Goal: Task Accomplishment & Management: Manage account settings

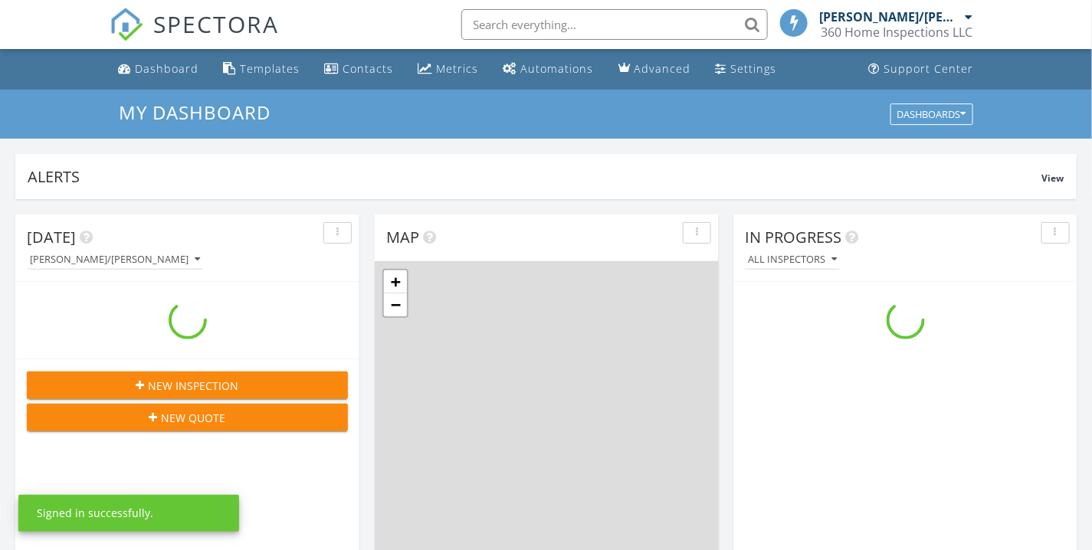
scroll to position [1421, 1120]
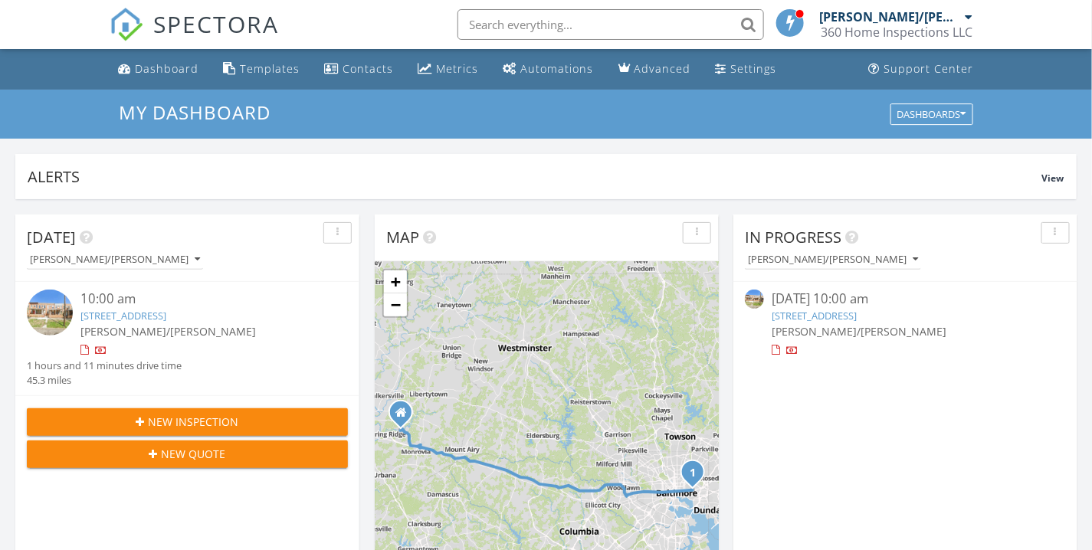
click at [815, 312] on link "[STREET_ADDRESS]" at bounding box center [815, 316] width 86 height 14
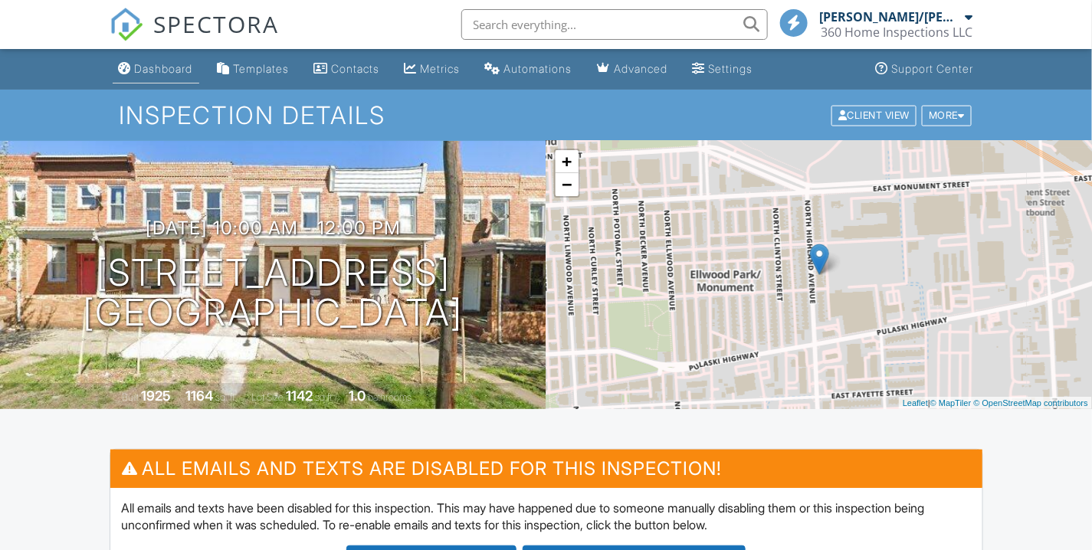
click at [170, 78] on link "Dashboard" at bounding box center [156, 69] width 87 height 28
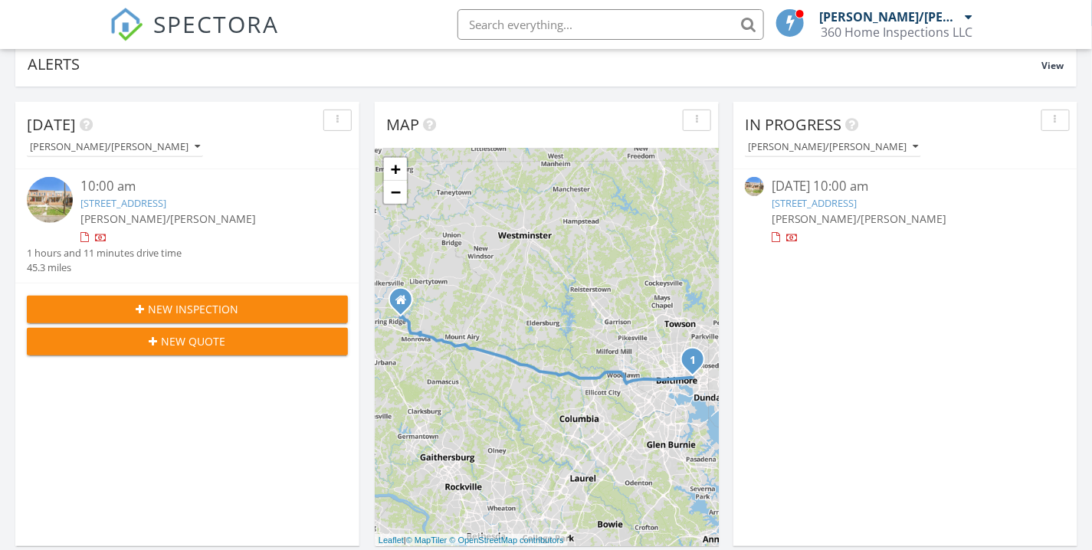
scroll to position [85, 0]
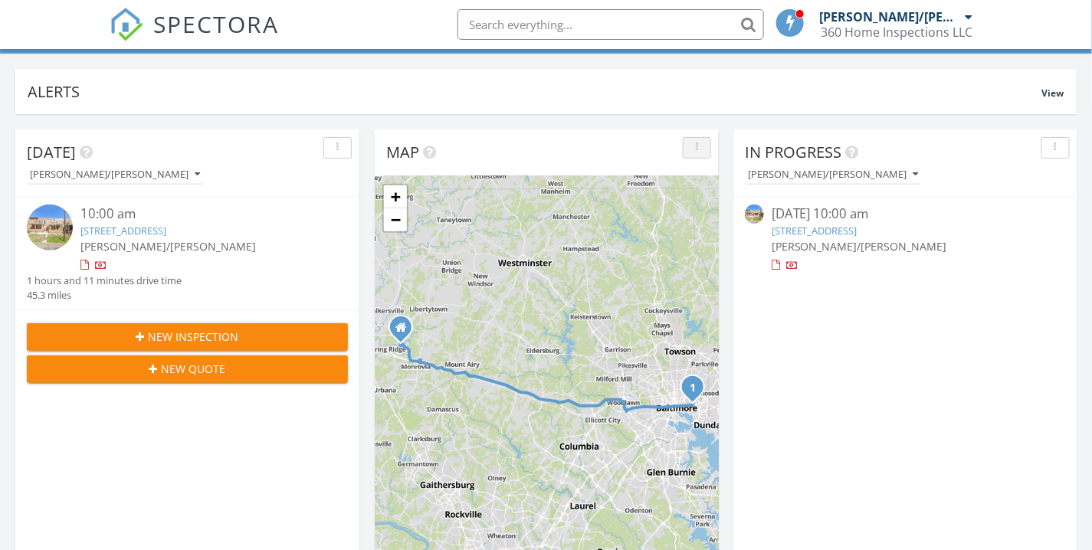
click at [694, 147] on div "button" at bounding box center [697, 148] width 15 height 11
click at [494, 246] on div "1 + − I 70; US 40, I 70 73.0 km, 1 h 11 min Head north on Coldstream Drive 450 …" at bounding box center [547, 375] width 344 height 398
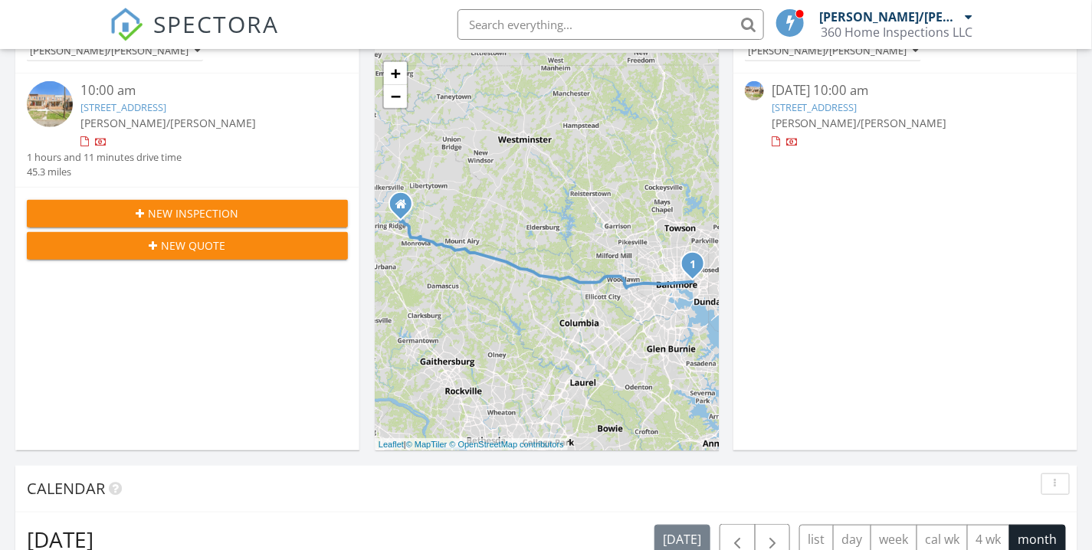
scroll to position [255, 0]
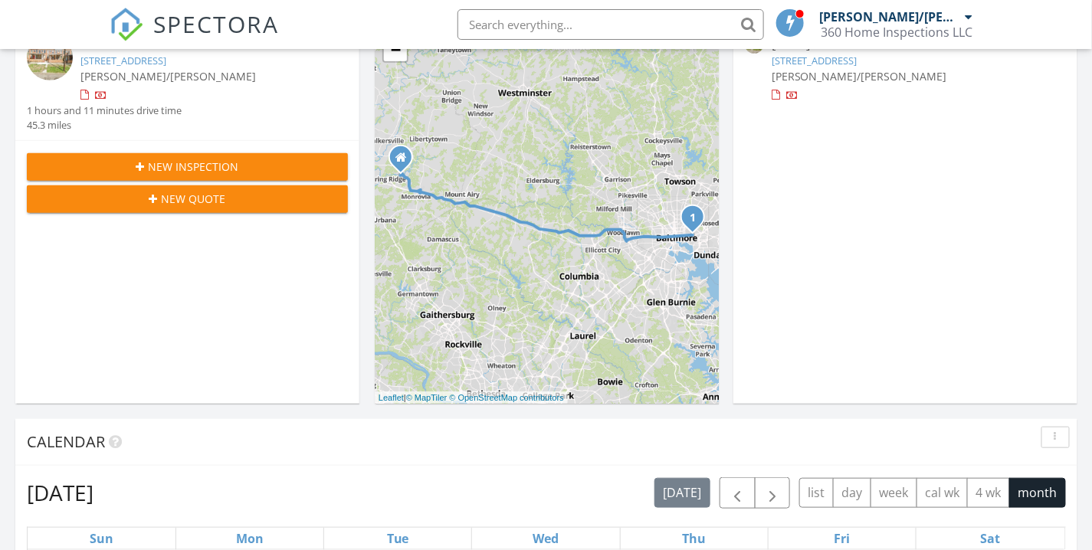
click at [173, 159] on span "New Inspection" at bounding box center [194, 167] width 90 height 16
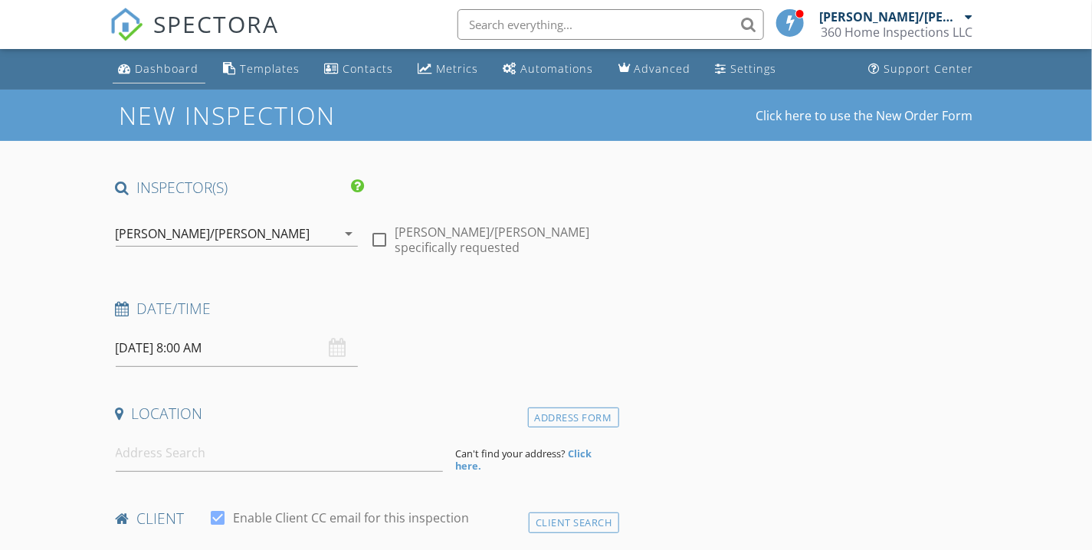
click at [151, 64] on div "Dashboard" at bounding box center [168, 68] width 64 height 15
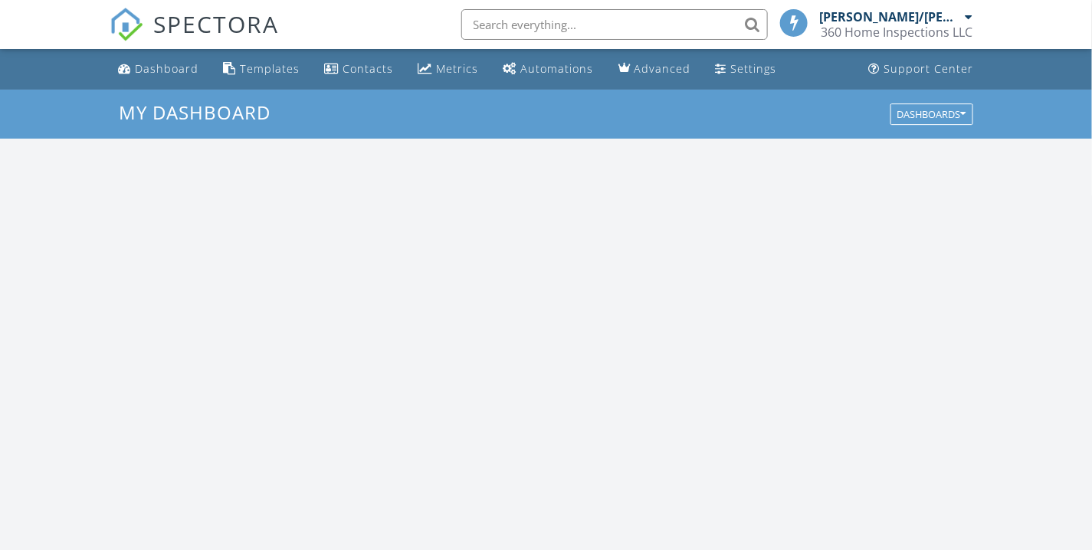
scroll to position [1421, 1120]
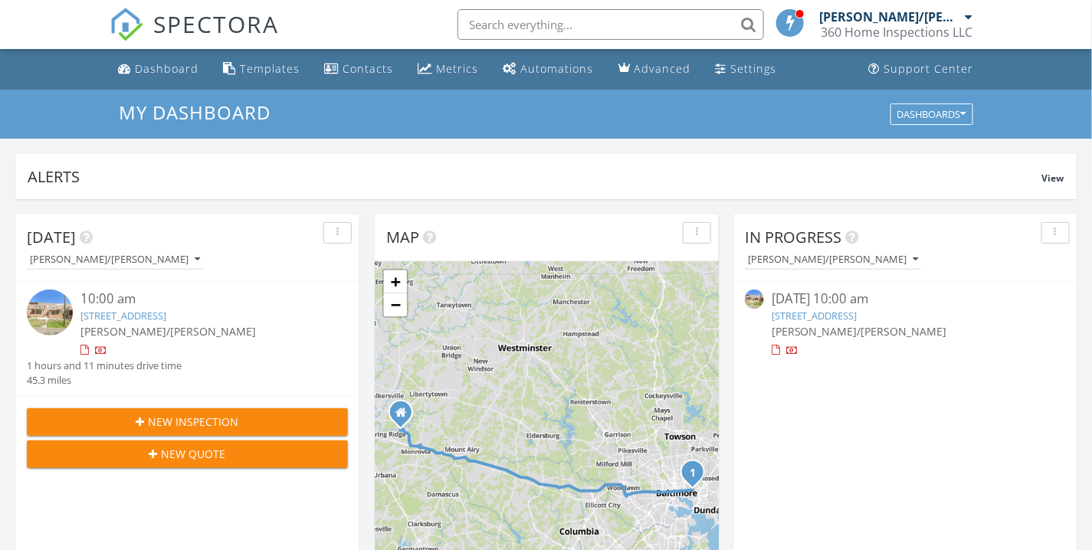
click at [793, 316] on link "513 N Highland Ave, Baltimore, MD 21205" at bounding box center [815, 316] width 86 height 14
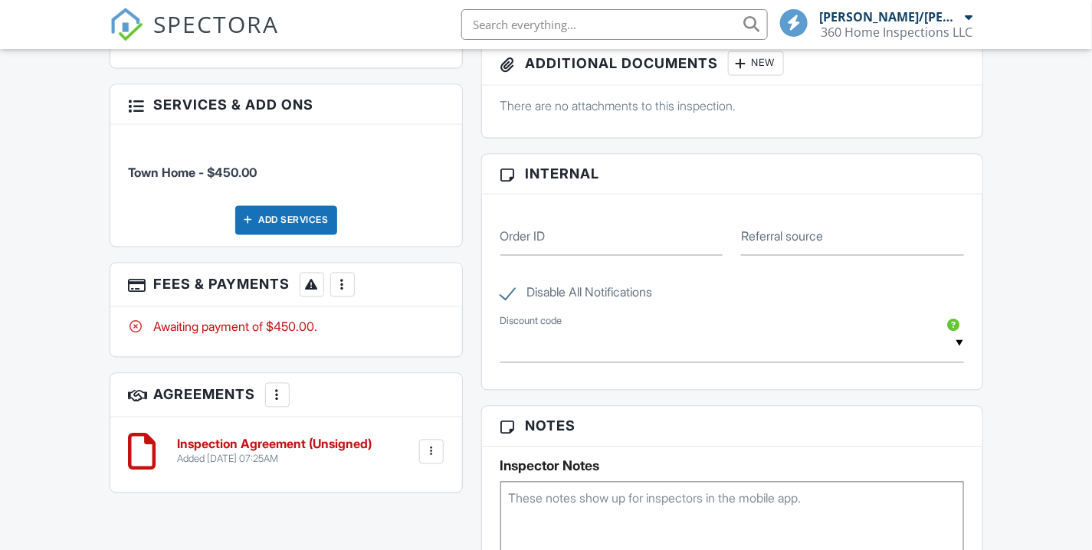
scroll to position [851, 0]
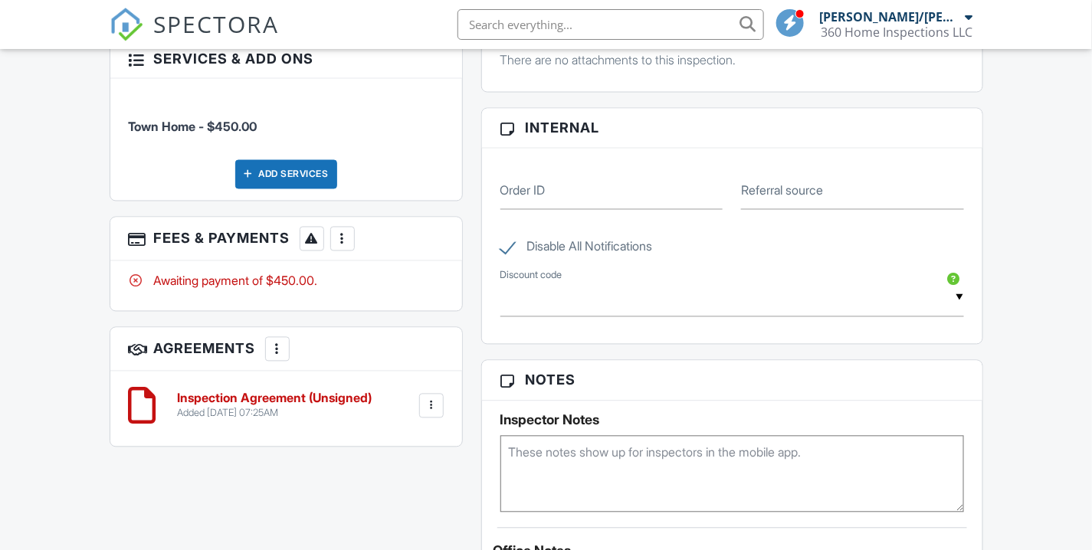
click at [350, 244] on div at bounding box center [342, 238] width 15 height 15
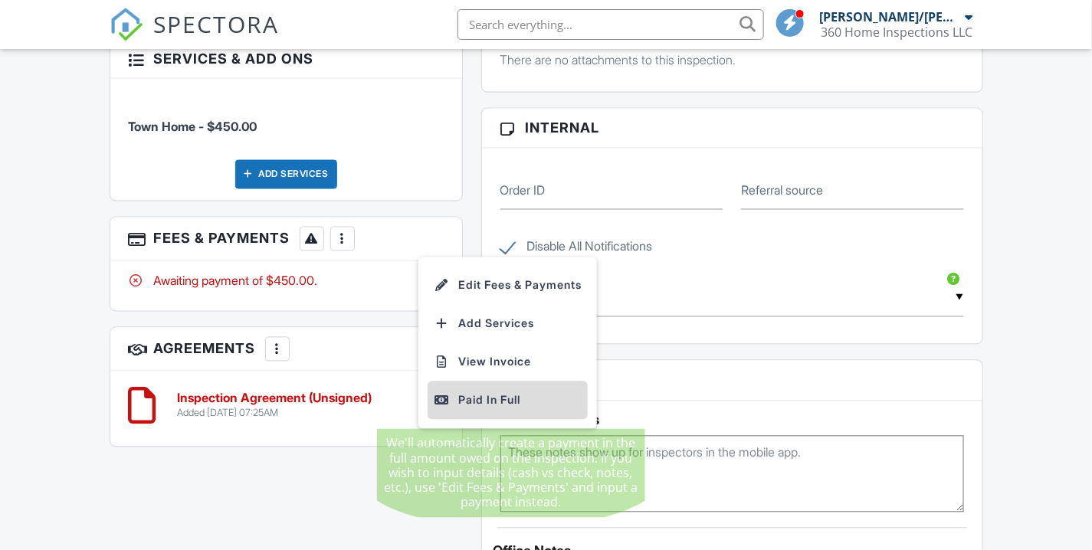
click at [462, 400] on div "Paid In Full" at bounding box center [508, 401] width 148 height 18
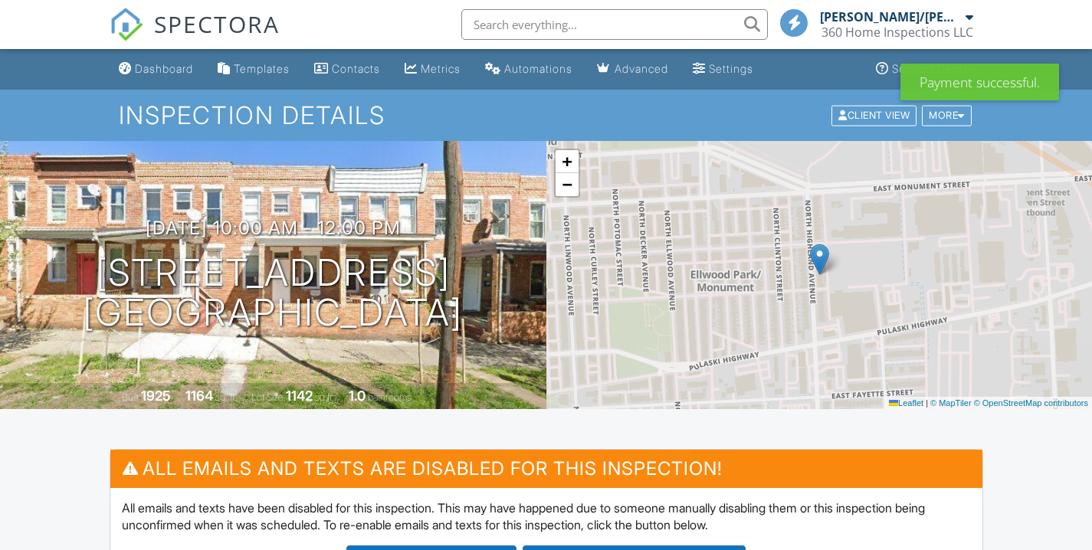
scroll to position [668, 0]
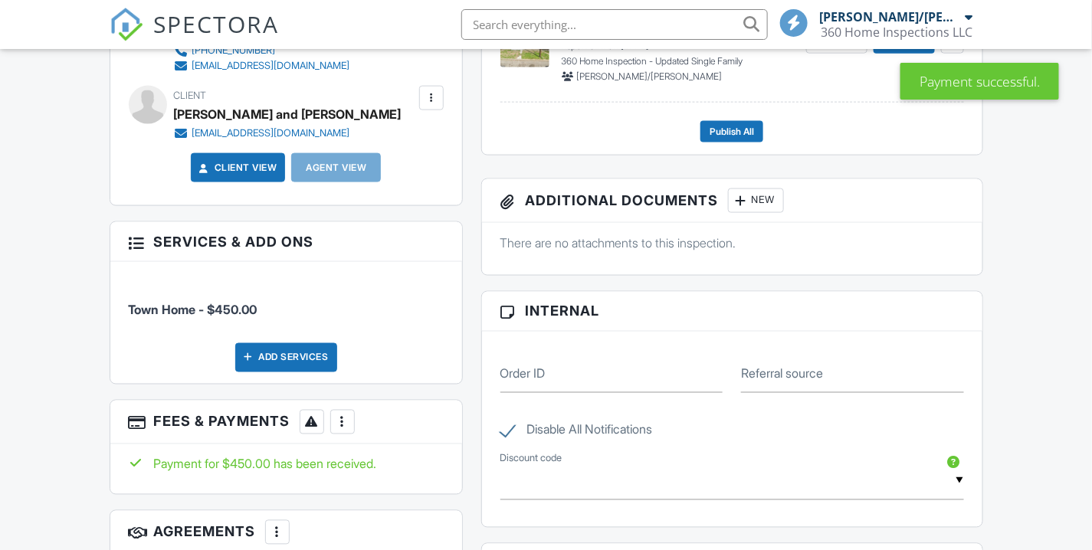
click at [350, 416] on div at bounding box center [342, 422] width 15 height 15
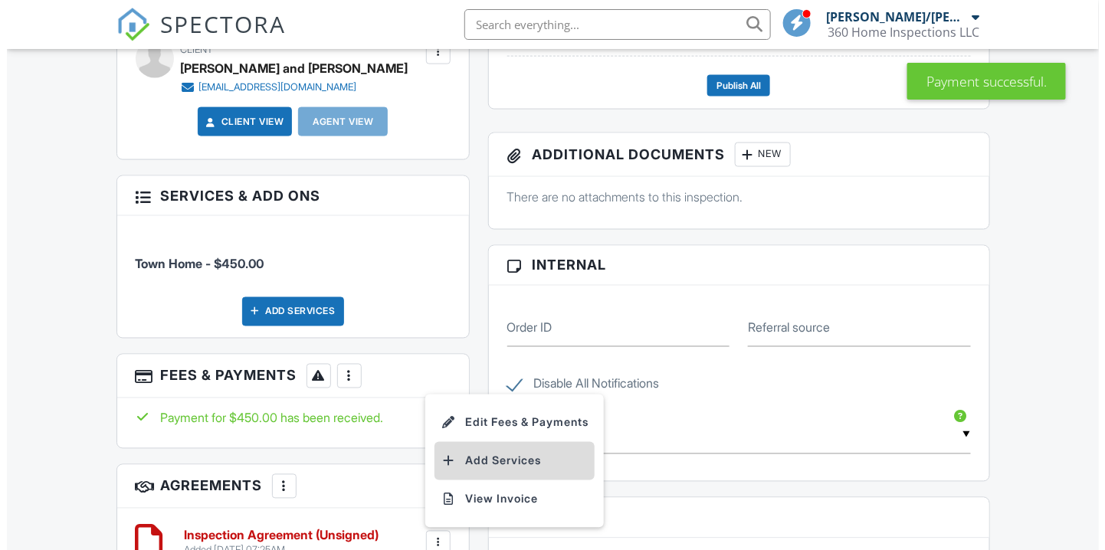
scroll to position [753, 0]
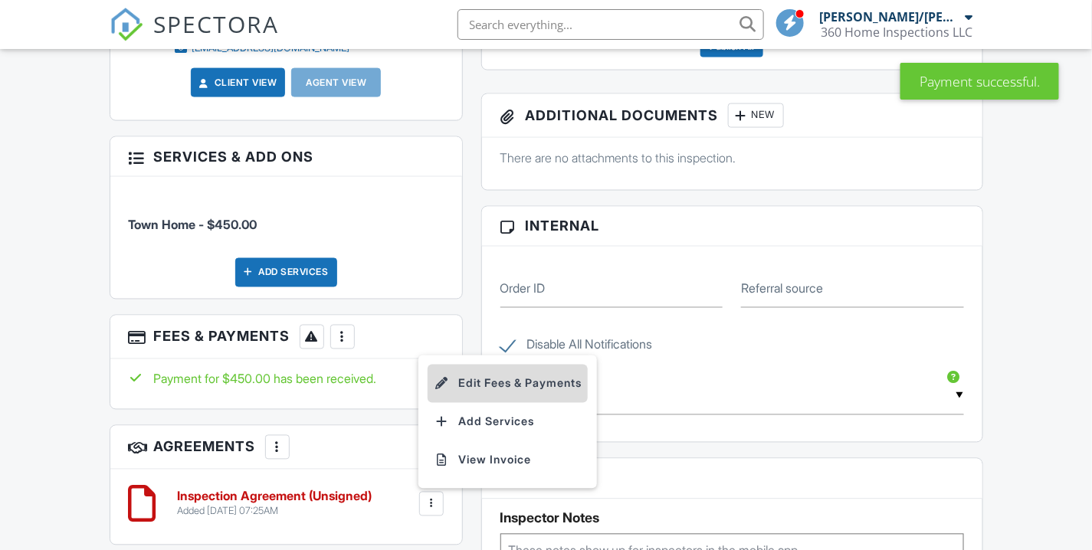
click at [511, 381] on li "Edit Fees & Payments" at bounding box center [508, 384] width 160 height 38
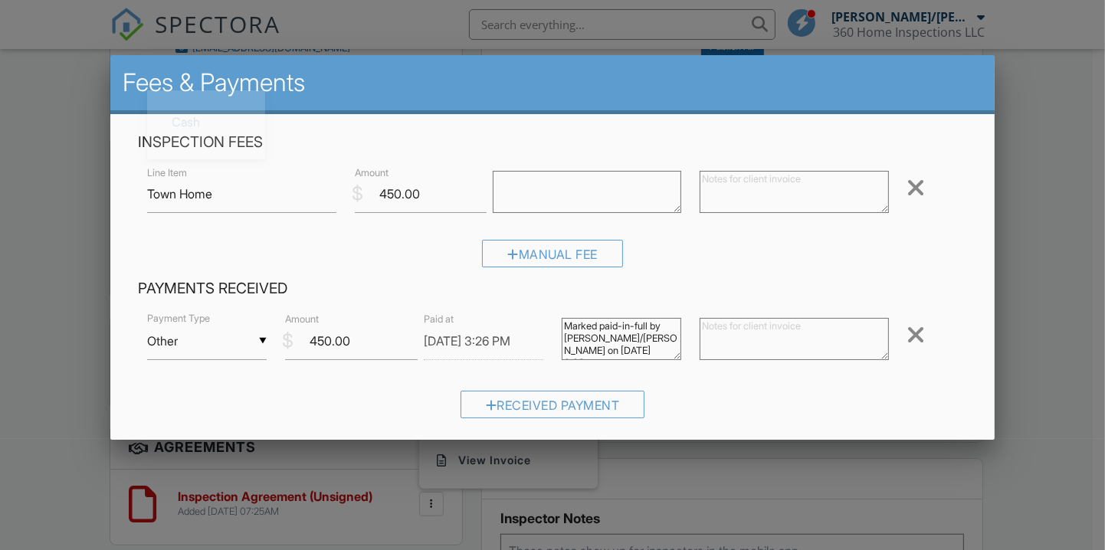
scroll to position [6, 0]
click at [249, 353] on input "Other" at bounding box center [207, 342] width 120 height 38
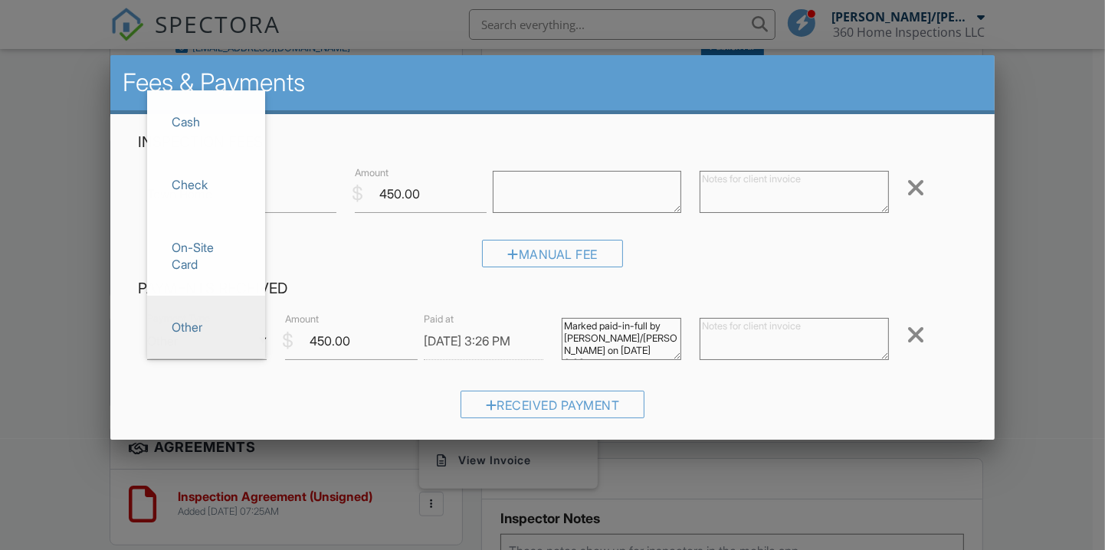
scroll to position [0, 0]
click at [221, 149] on li "Cash" at bounding box center [206, 121] width 118 height 63
type input "Cash"
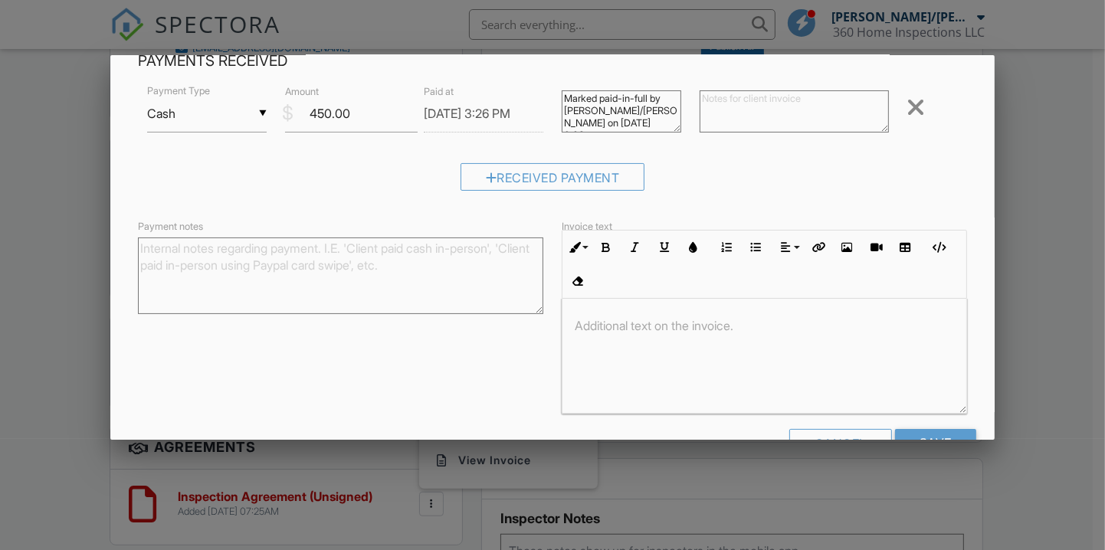
scroll to position [272, 0]
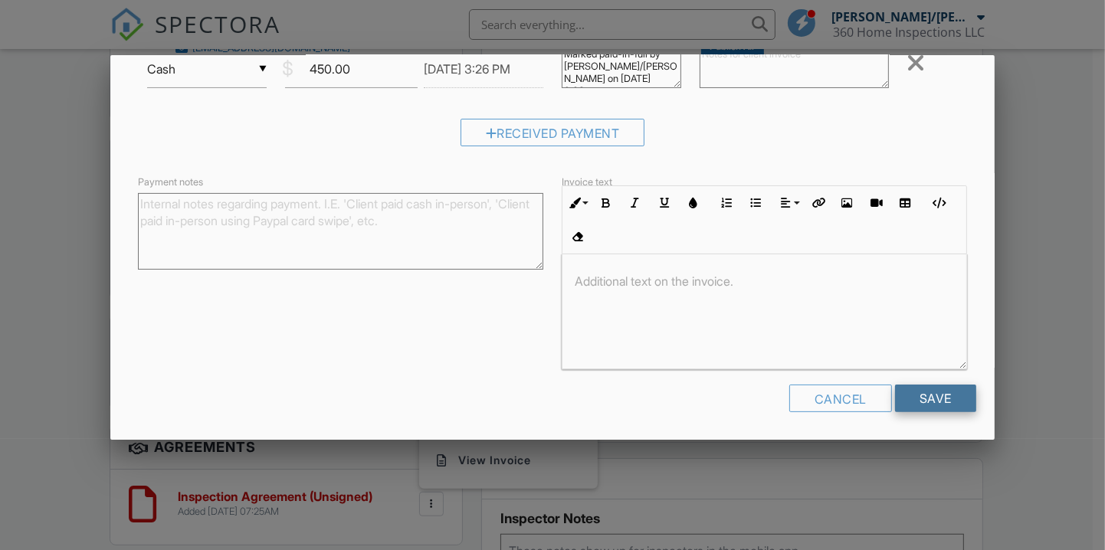
click at [895, 399] on input "Save" at bounding box center [935, 399] width 81 height 28
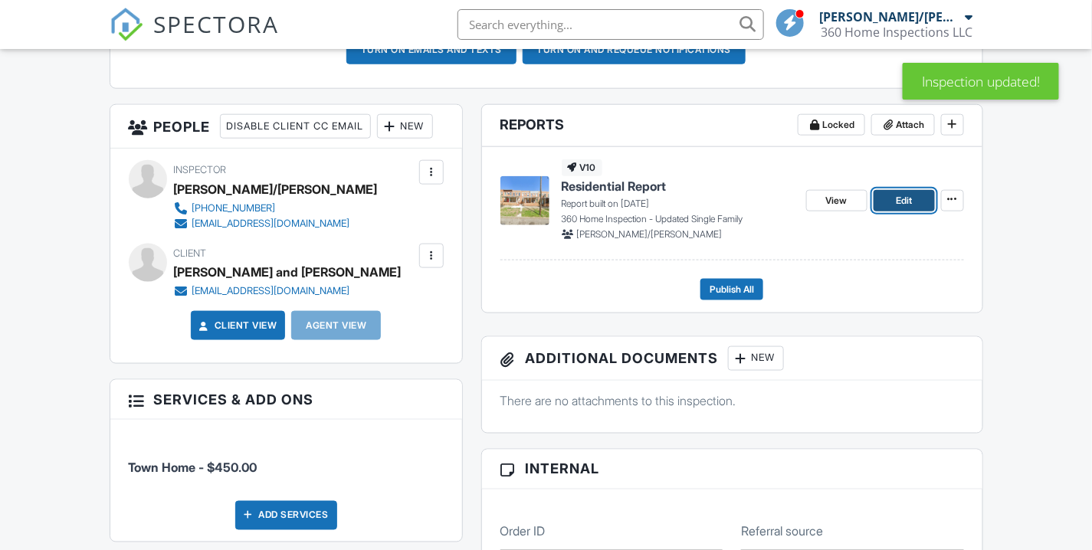
click at [896, 207] on span "Edit" at bounding box center [904, 200] width 16 height 15
